Goal: Information Seeking & Learning: Learn about a topic

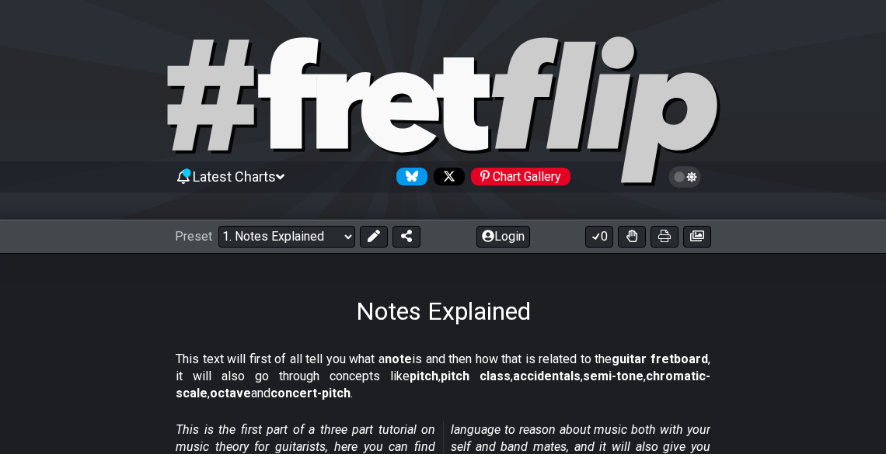
scroll to position [129, 0]
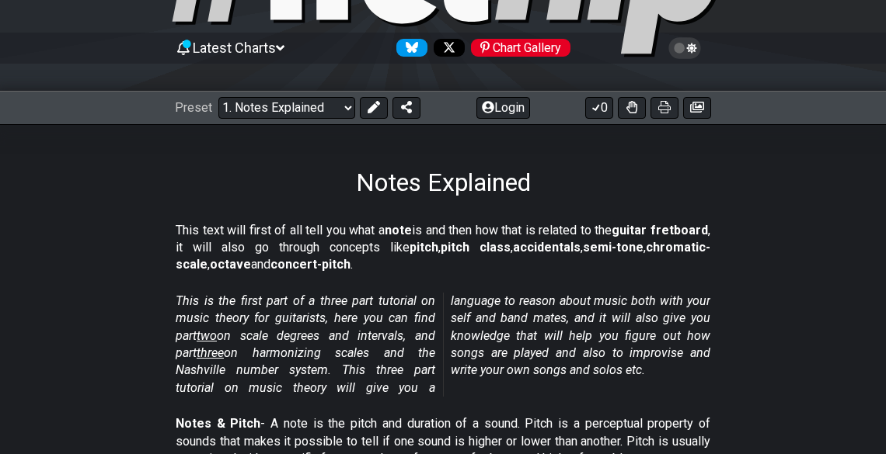
select select "/welcome"
select select "C"
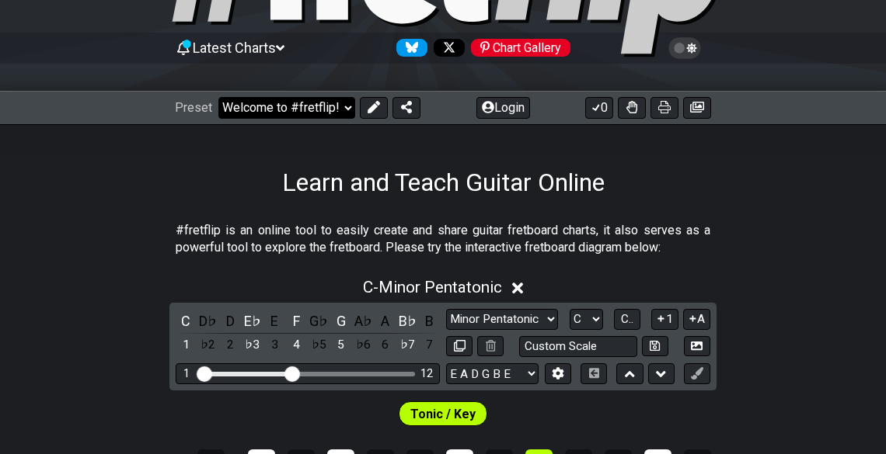
click at [315, 113] on select "Welcome to #fretflip! Initial Preset Custom Preset Minor Pentatonic Major Penta…" at bounding box center [286, 108] width 137 height 22
click at [218, 97] on select "Welcome to #fretflip! Initial Preset Custom Preset Minor Pentatonic Major Penta…" at bounding box center [286, 108] width 137 height 22
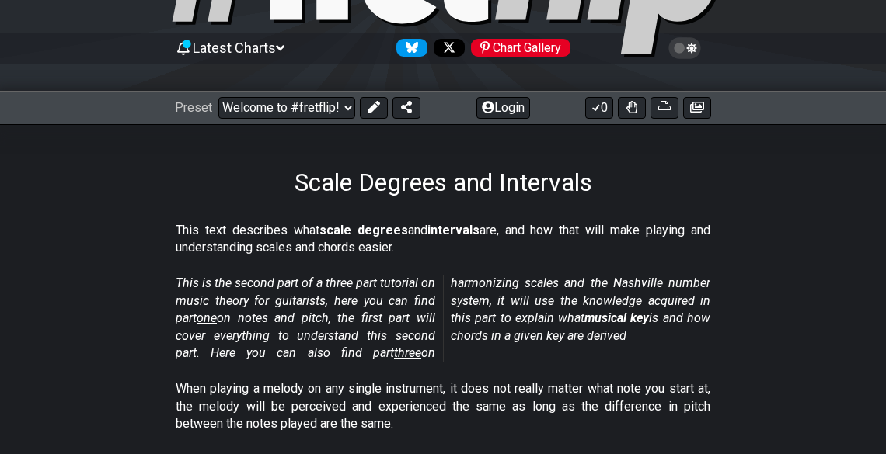
select select "/scale-degrees-and-intervals"
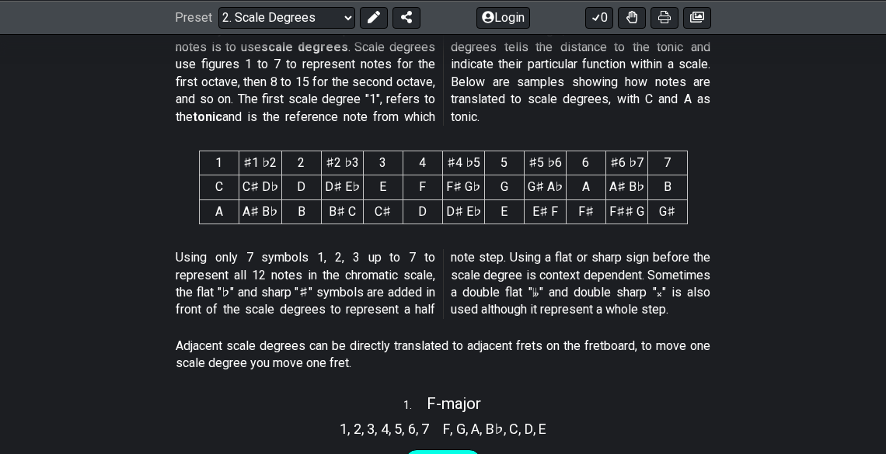
scroll to position [684, 0]
